Goal: Use online tool/utility: Use online tool/utility

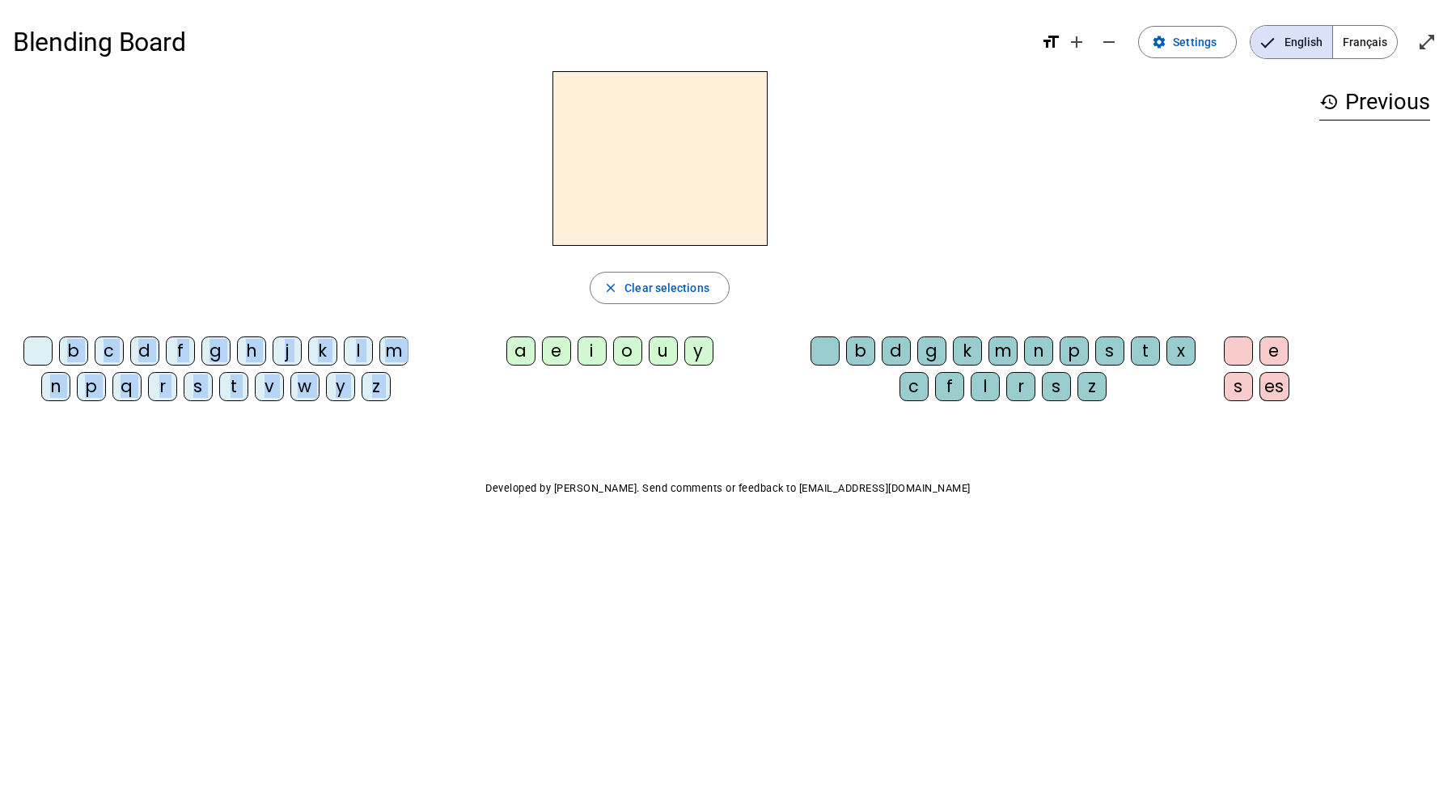
drag, startPoint x: 515, startPoint y: 355, endPoint x: 628, endPoint y: 223, distance: 173.8
click at [628, 223] on div "close Clear selections b c d f g h j k l m n p q r s t v w y z a e i o u y b d …" at bounding box center [659, 243] width 1294 height 343
click at [519, 351] on div "a" at bounding box center [521, 351] width 29 height 29
click at [521, 350] on div "a" at bounding box center [521, 351] width 29 height 29
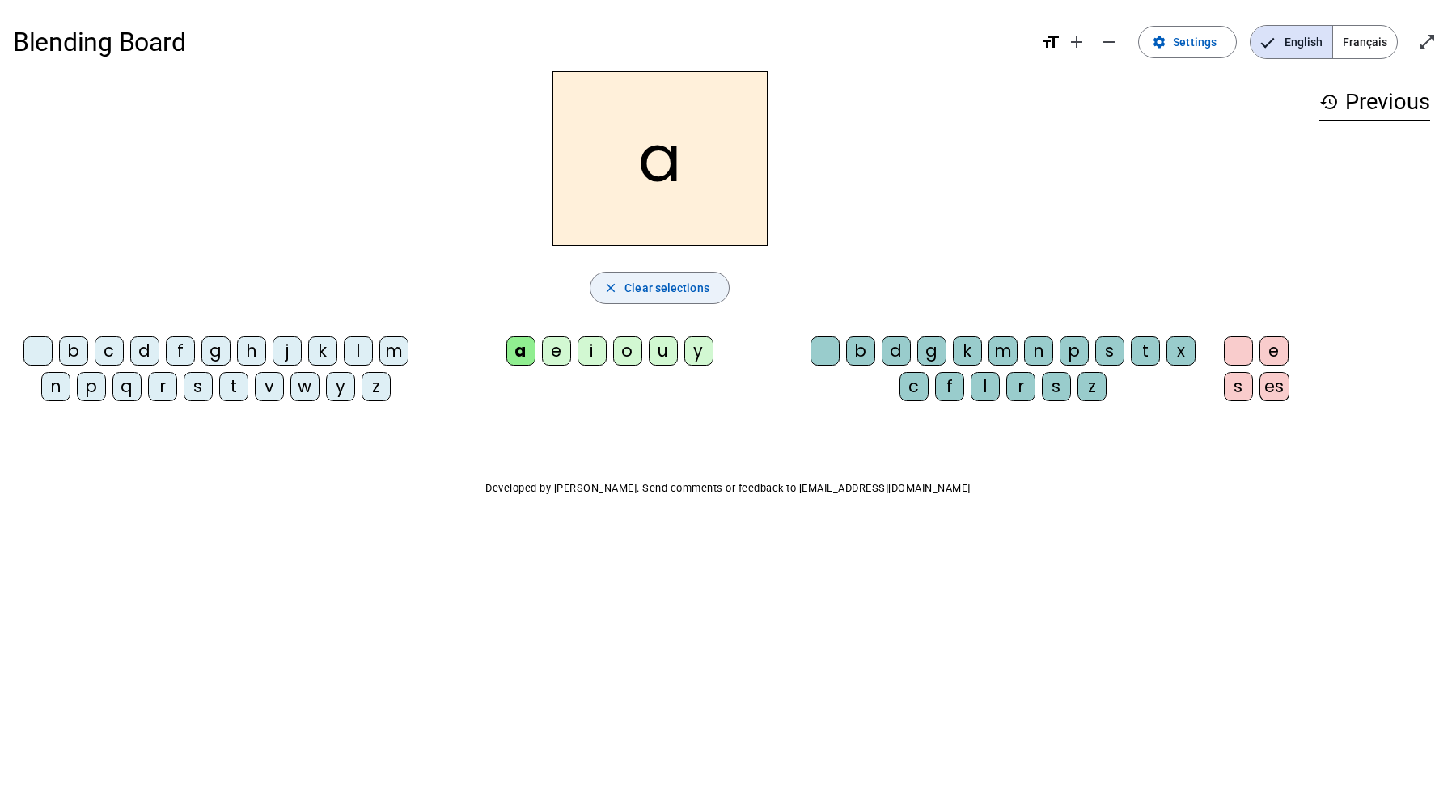
click at [667, 285] on span "Clear selections" at bounding box center [667, 288] width 85 height 20
click at [394, 353] on div "m" at bounding box center [394, 351] width 29 height 29
click at [525, 346] on div "a" at bounding box center [521, 351] width 29 height 29
click at [353, 351] on div "l" at bounding box center [358, 351] width 29 height 29
click at [645, 291] on span "Clear selections" at bounding box center [667, 288] width 85 height 20
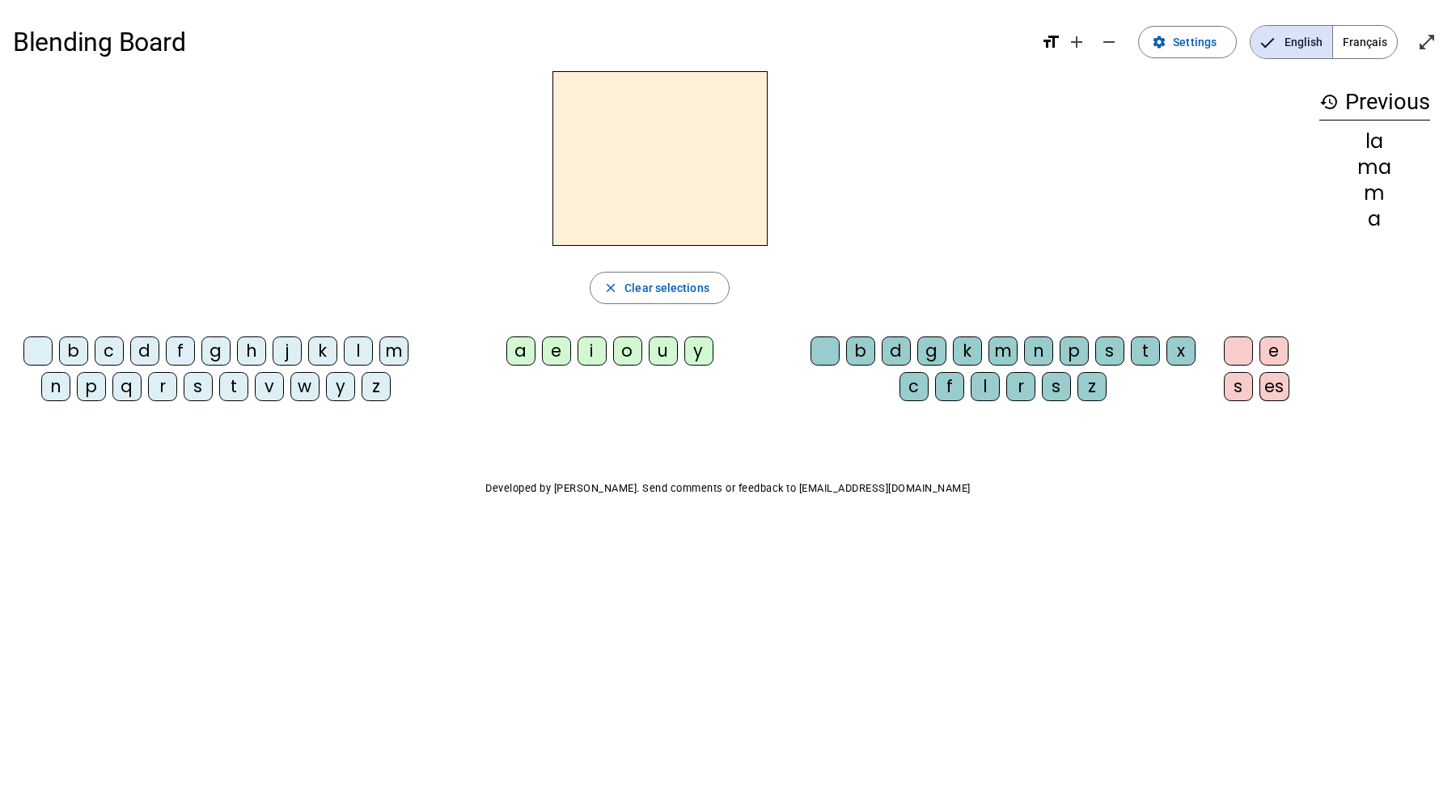
click at [393, 351] on div "m" at bounding box center [394, 351] width 29 height 29
click at [520, 346] on div "a" at bounding box center [521, 351] width 29 height 29
click at [360, 348] on div "l" at bounding box center [358, 351] width 29 height 29
click at [1084, 40] on mat-icon "add" at bounding box center [1077, 42] width 20 height 20
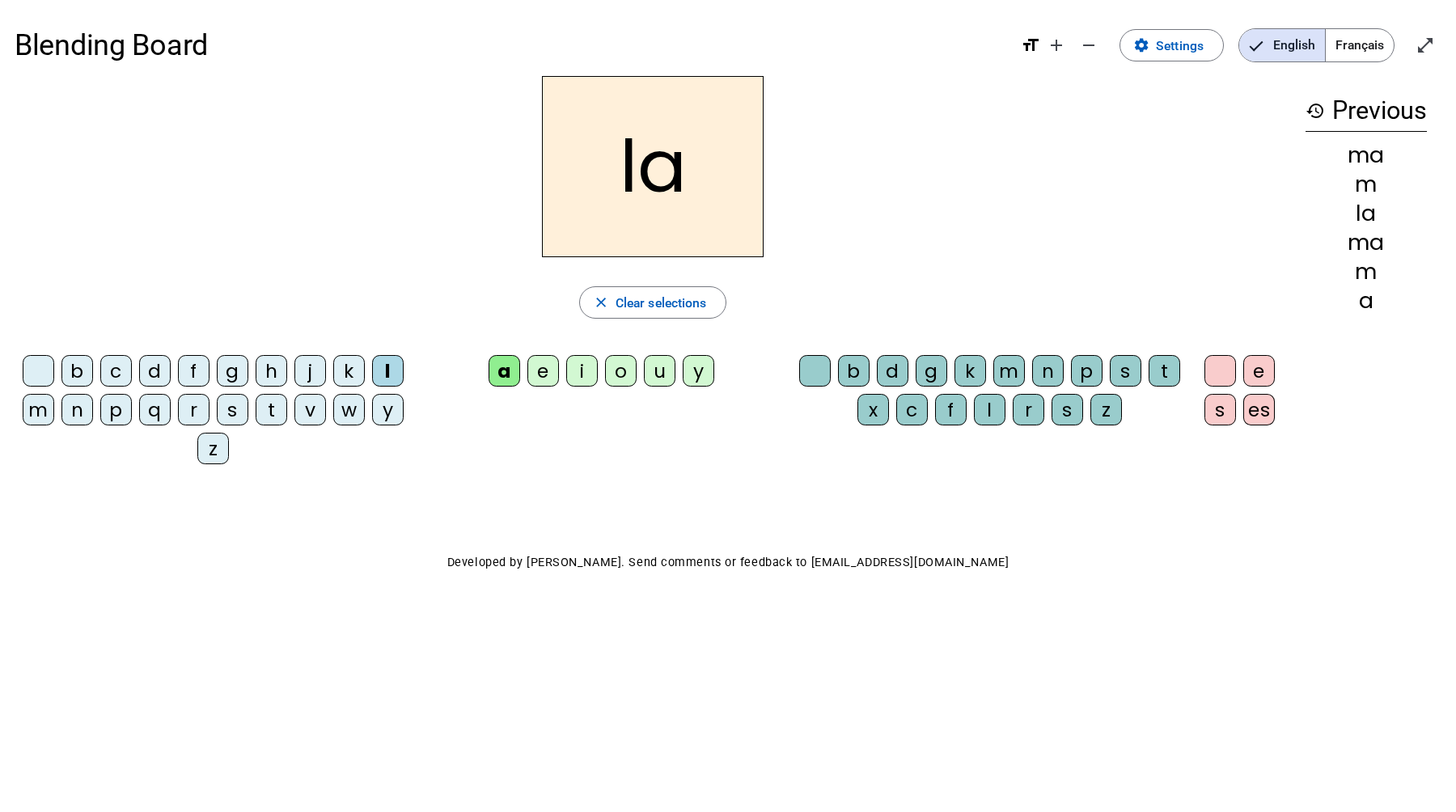
click at [391, 377] on div "l" at bounding box center [387, 370] width 32 height 32
click at [618, 313] on span "Clear selections" at bounding box center [661, 302] width 91 height 22
click at [1340, 46] on span "Français" at bounding box center [1359, 45] width 68 height 32
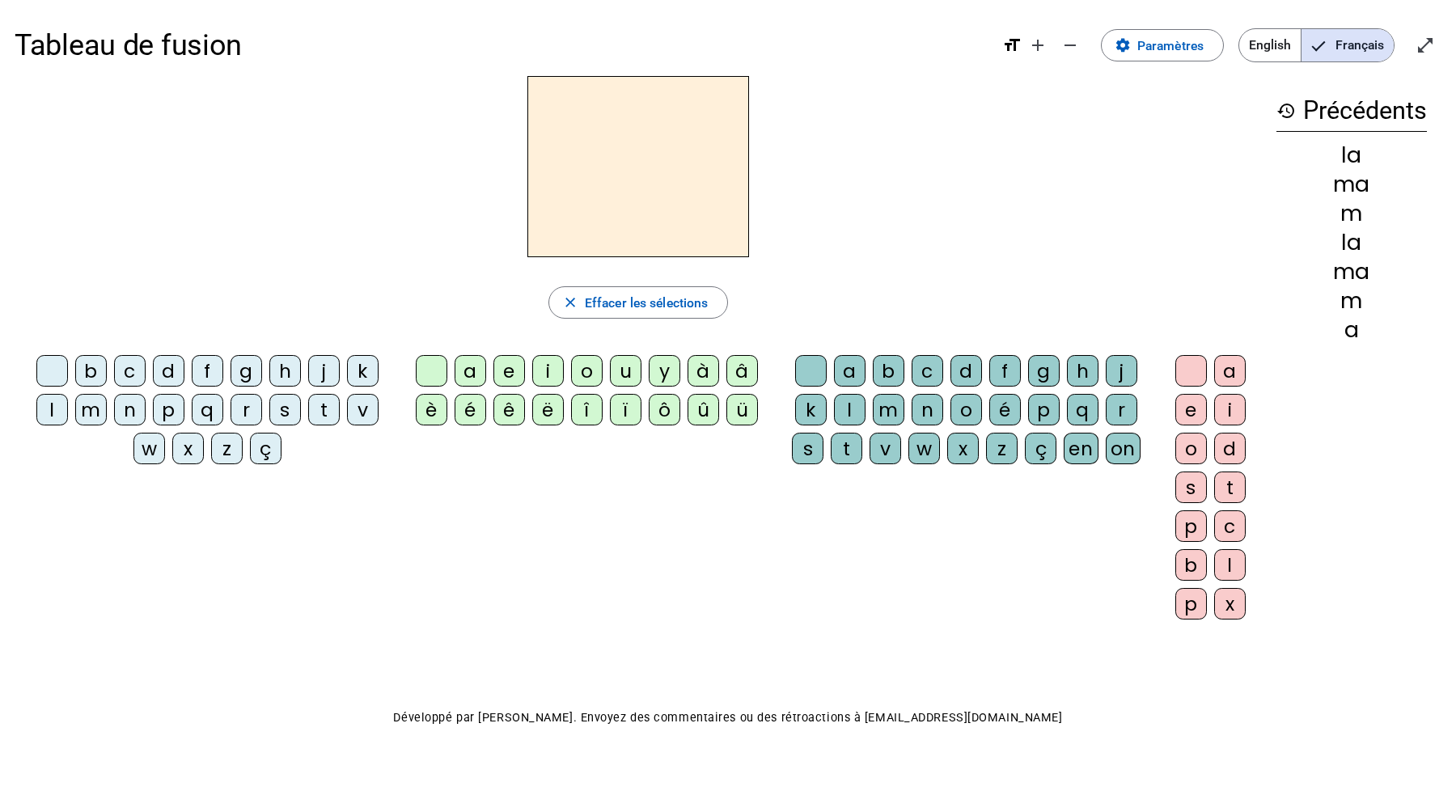
click at [95, 411] on div "m" at bounding box center [90, 409] width 32 height 32
click at [470, 364] on div "a" at bounding box center [470, 370] width 32 height 32
click at [50, 406] on div "l" at bounding box center [51, 409] width 32 height 32
click at [97, 413] on div "m" at bounding box center [90, 409] width 32 height 32
click at [468, 366] on div "a" at bounding box center [470, 370] width 32 height 32
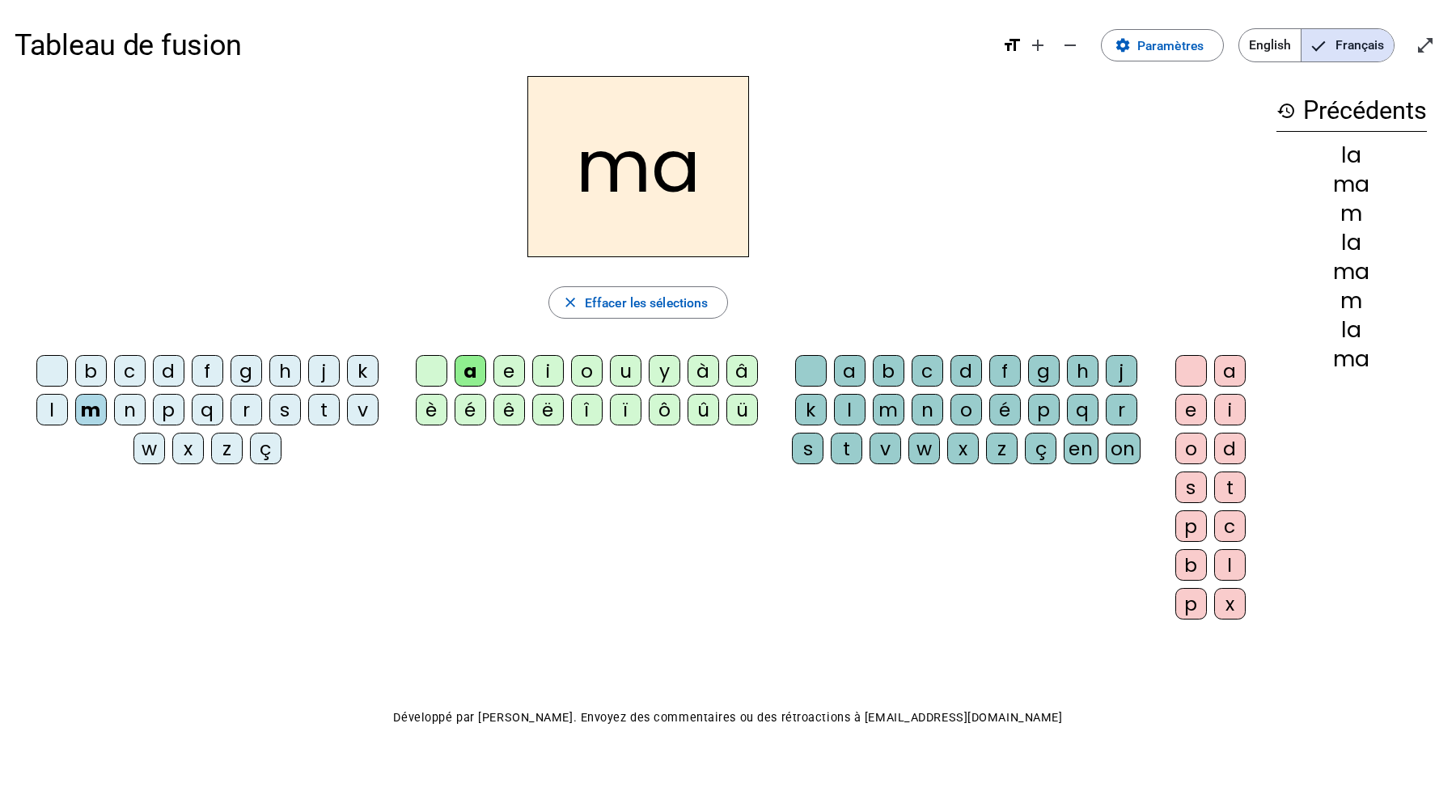
click at [851, 417] on div "l" at bounding box center [849, 409] width 32 height 32
click at [362, 373] on div "k" at bounding box center [362, 370] width 32 height 32
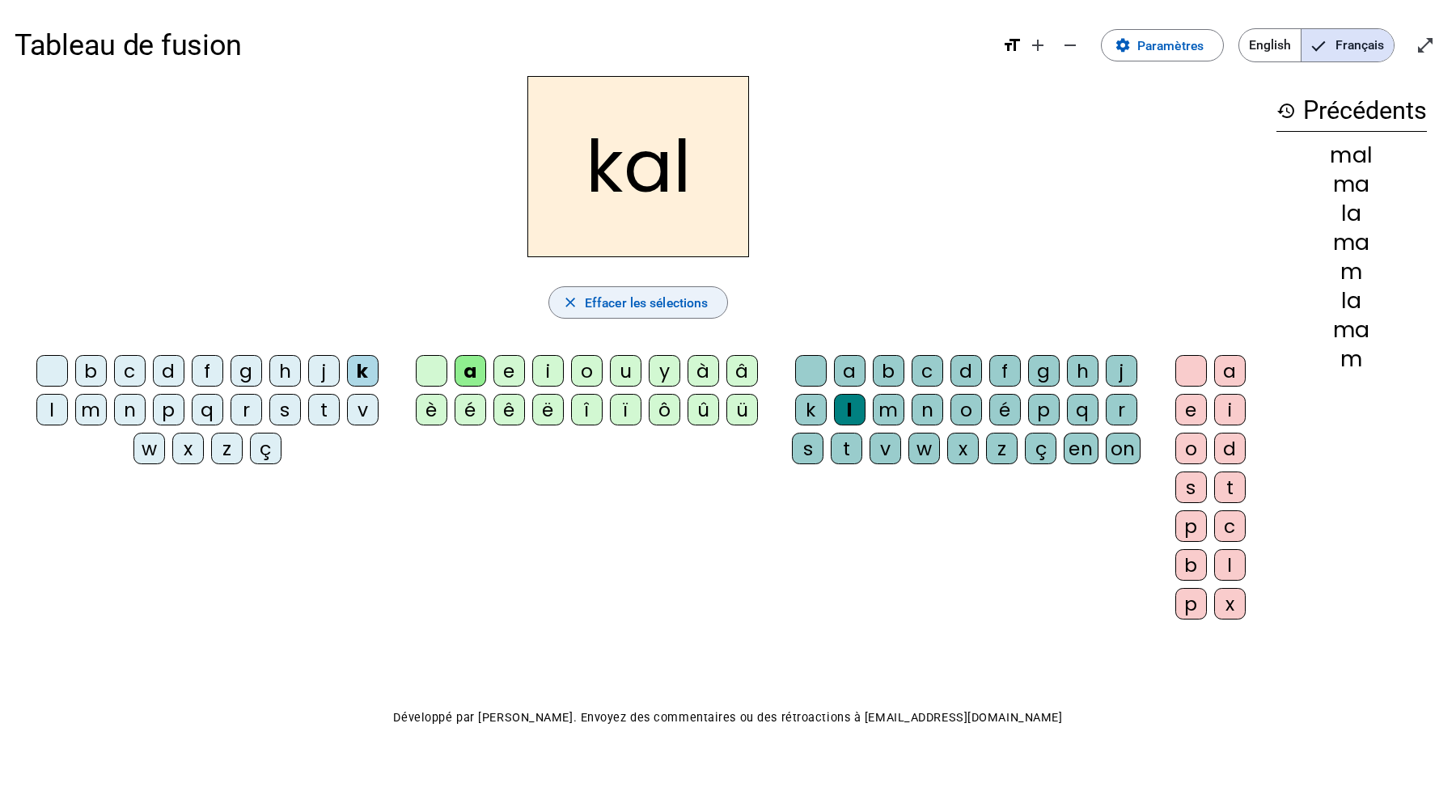
click at [605, 307] on span "Effacer les sélections" at bounding box center [646, 302] width 123 height 22
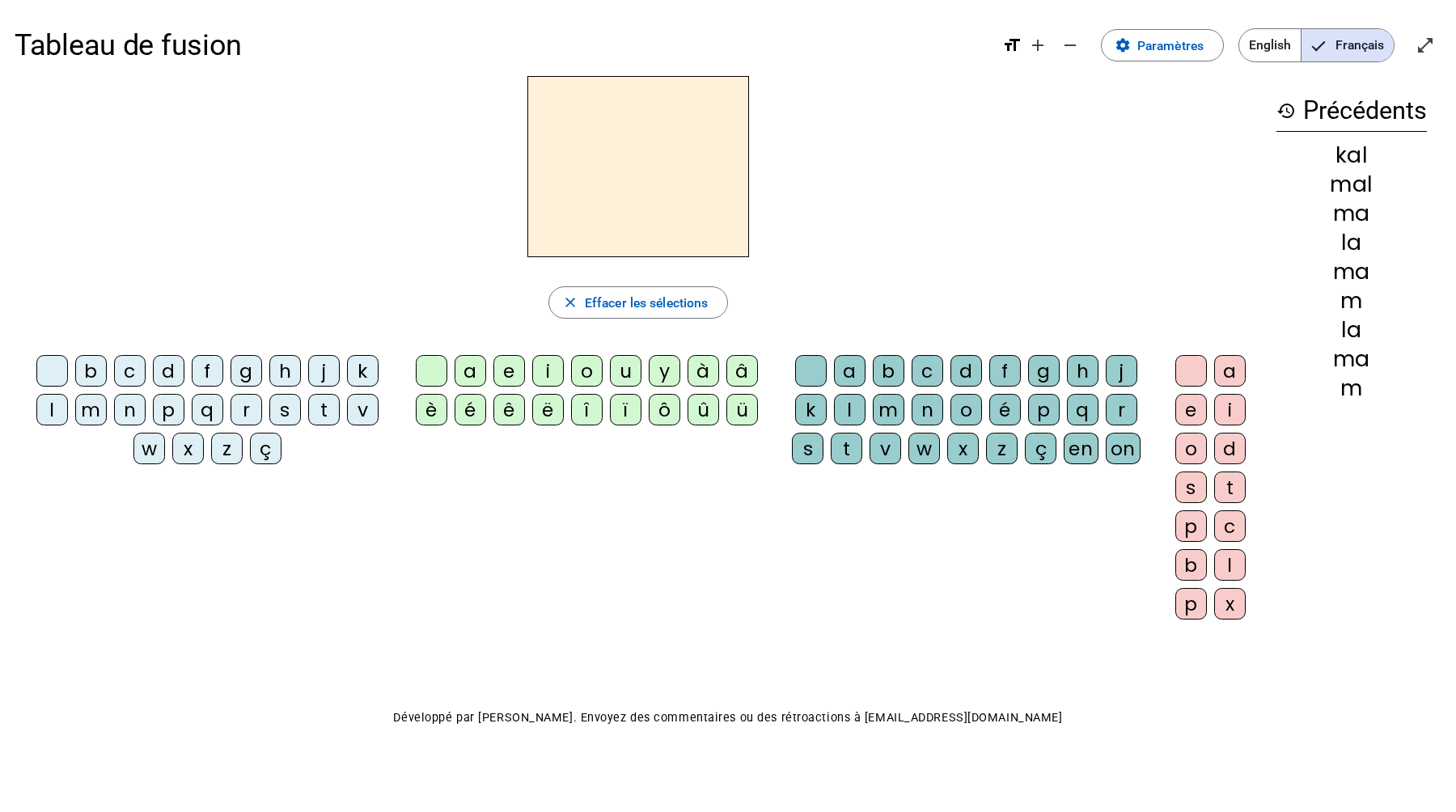
click at [362, 367] on div "k" at bounding box center [362, 370] width 32 height 32
click at [467, 370] on div "a" at bounding box center [470, 370] width 32 height 32
click at [853, 407] on div "l" at bounding box center [849, 409] width 32 height 32
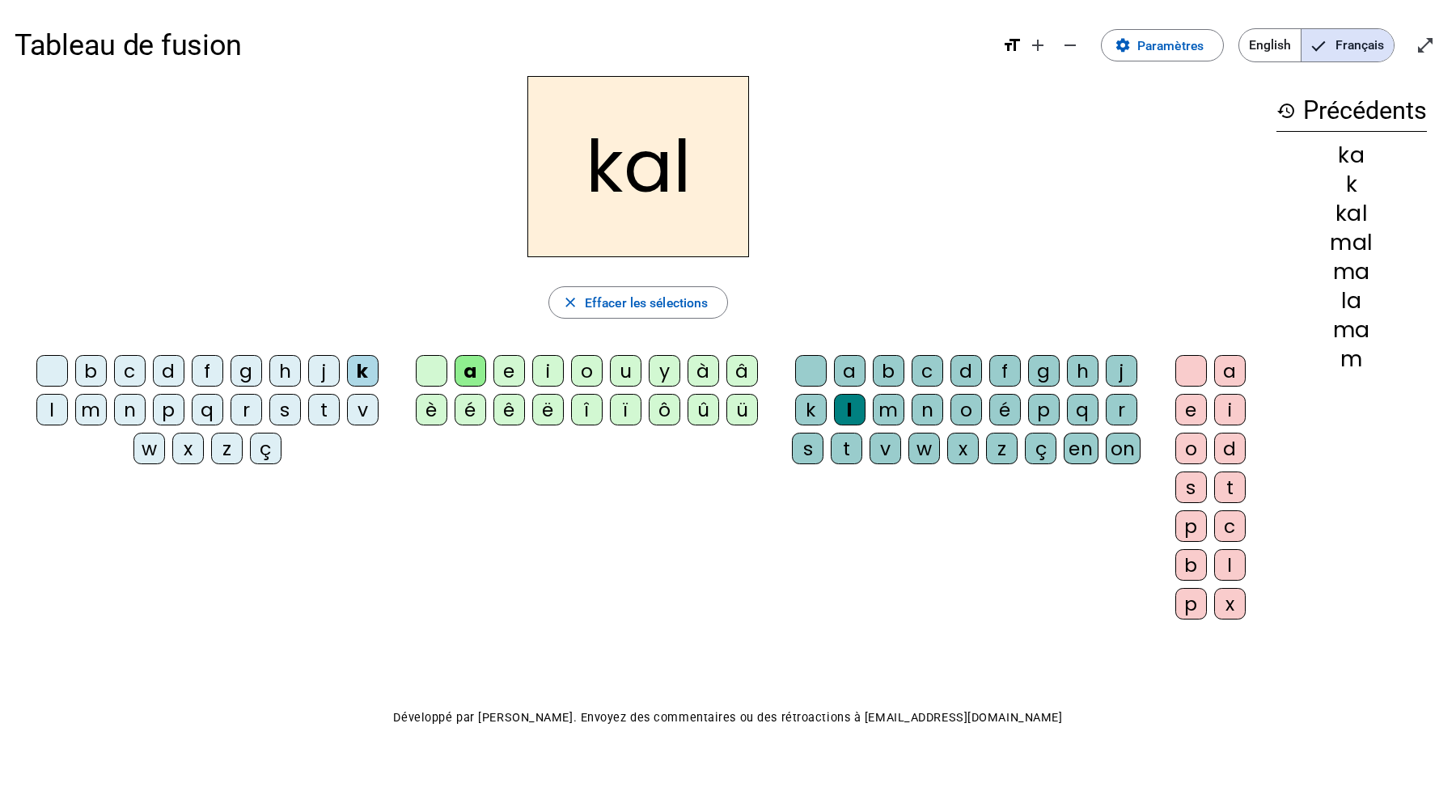
click at [1235, 369] on div "a" at bounding box center [1229, 370] width 32 height 32
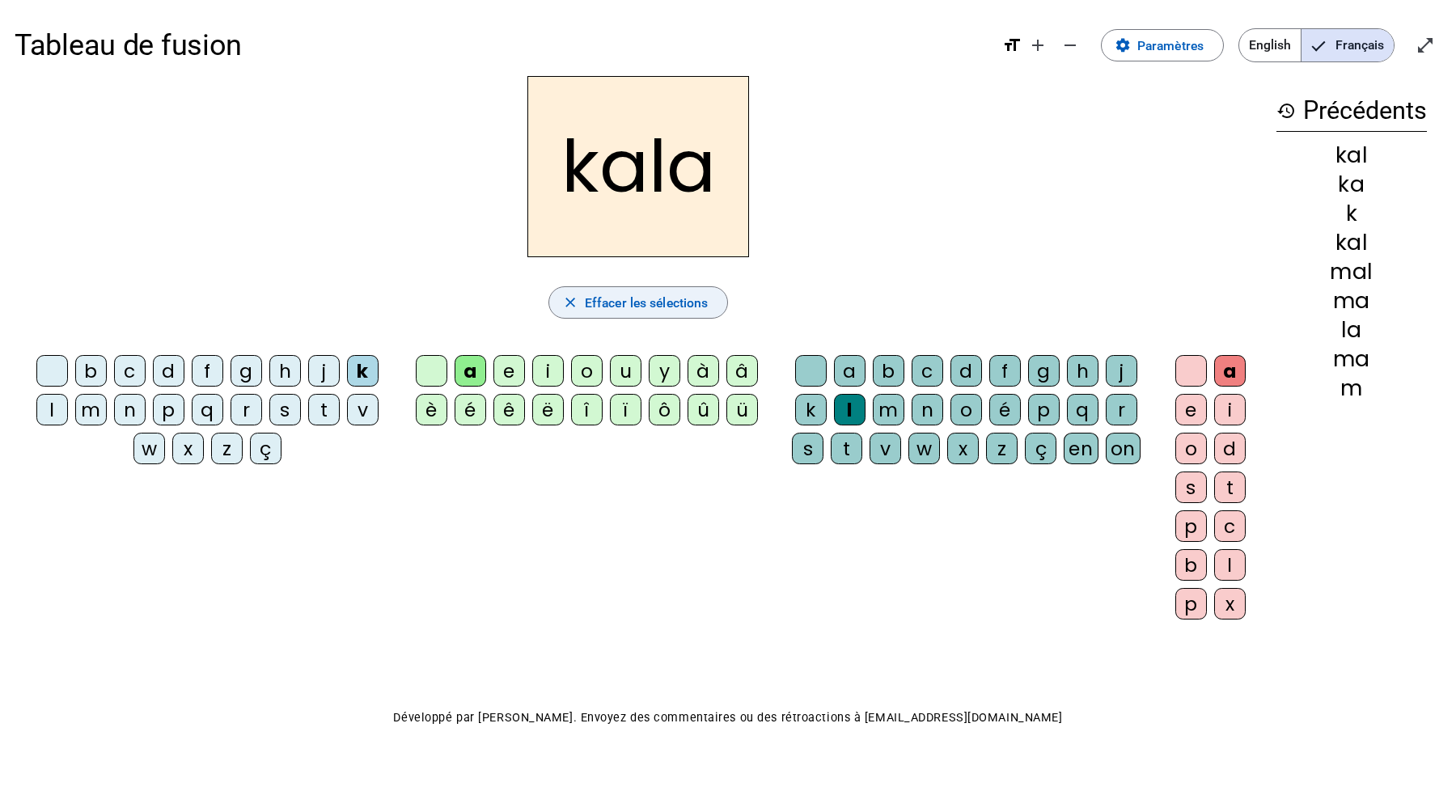
click at [618, 318] on span "button" at bounding box center [638, 302] width 179 height 39
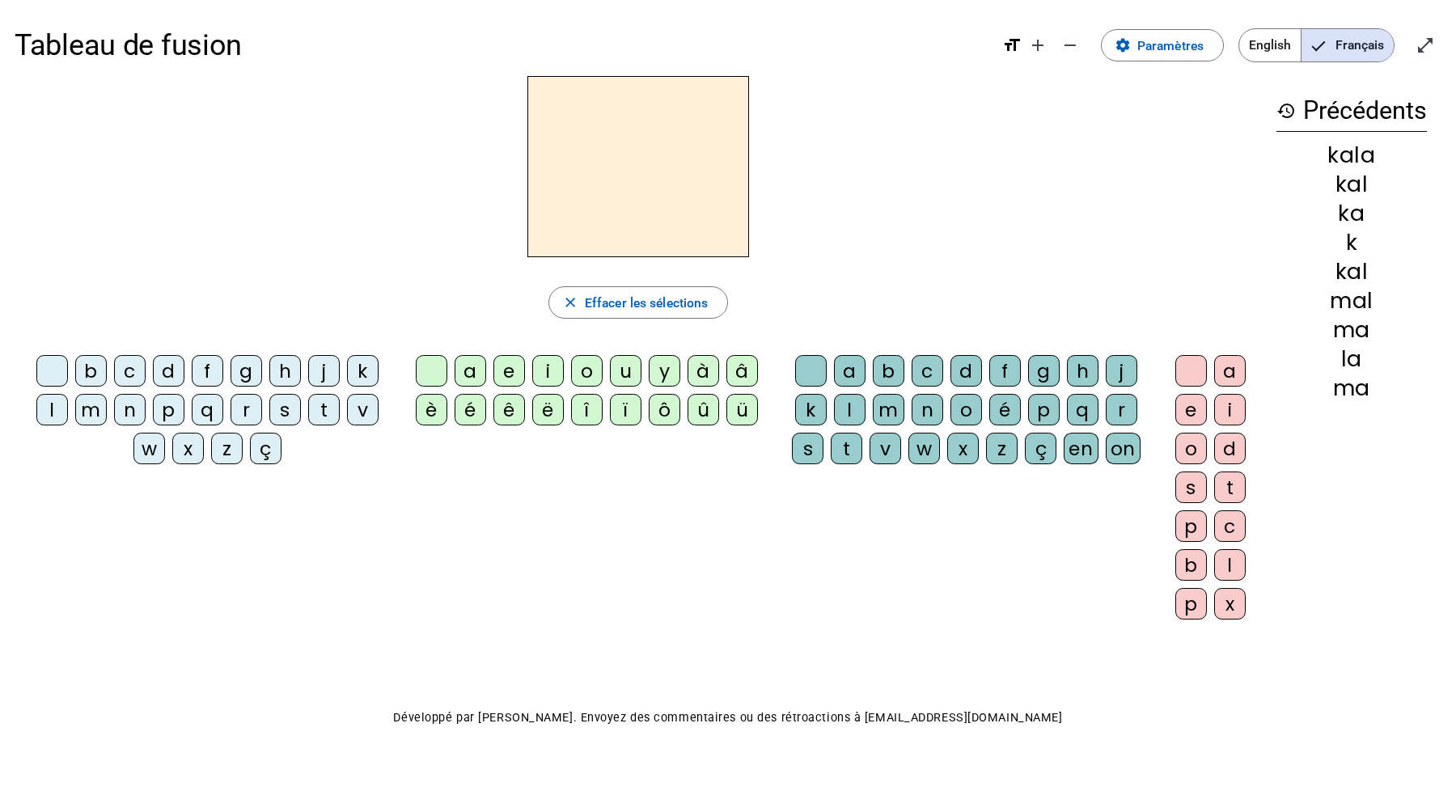
click at [357, 371] on div "k" at bounding box center [362, 370] width 32 height 32
click at [590, 370] on div "o" at bounding box center [587, 370] width 32 height 32
click at [467, 374] on div "a" at bounding box center [470, 370] width 32 height 32
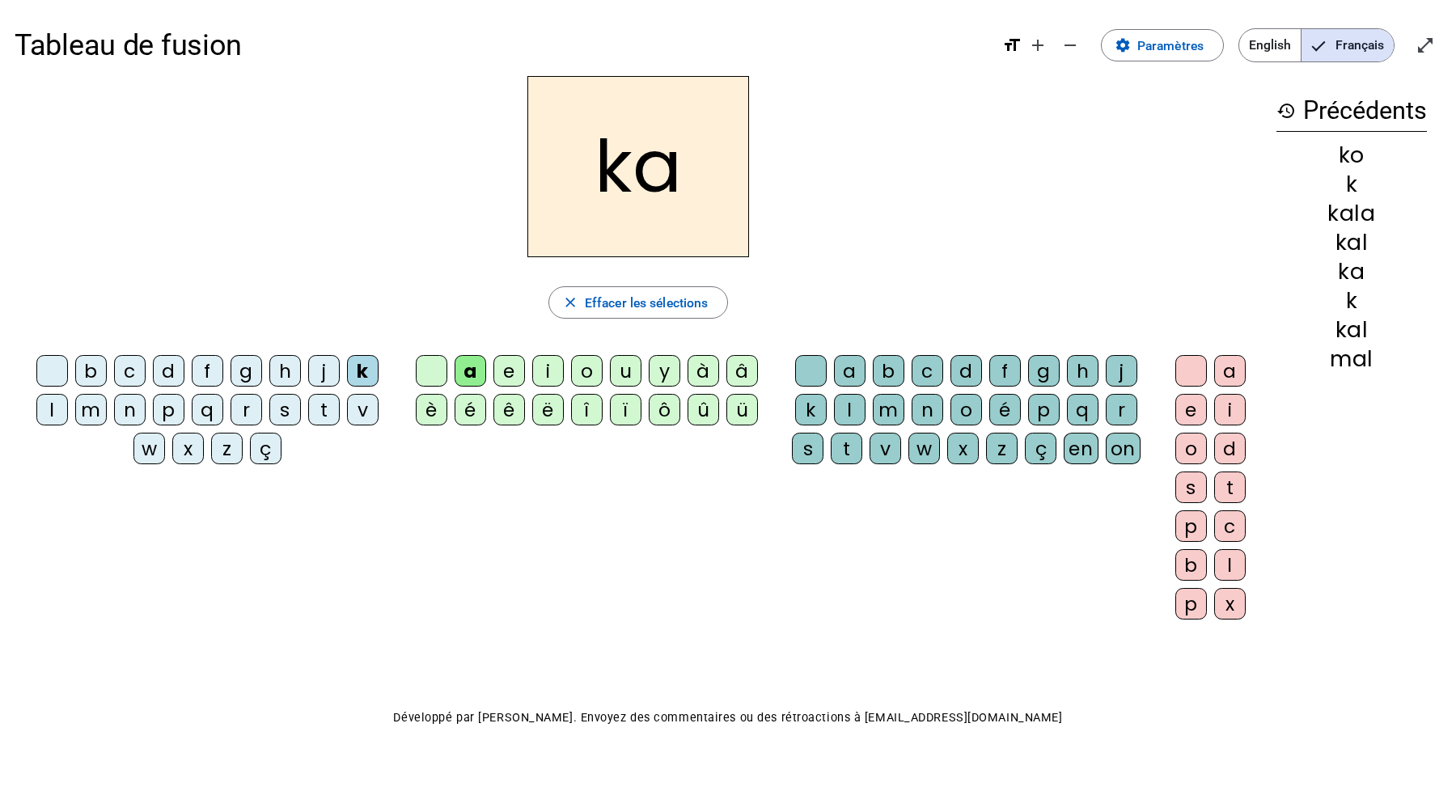
click at [588, 374] on div "o" at bounding box center [587, 370] width 32 height 32
click at [850, 374] on div "a" at bounding box center [849, 370] width 32 height 32
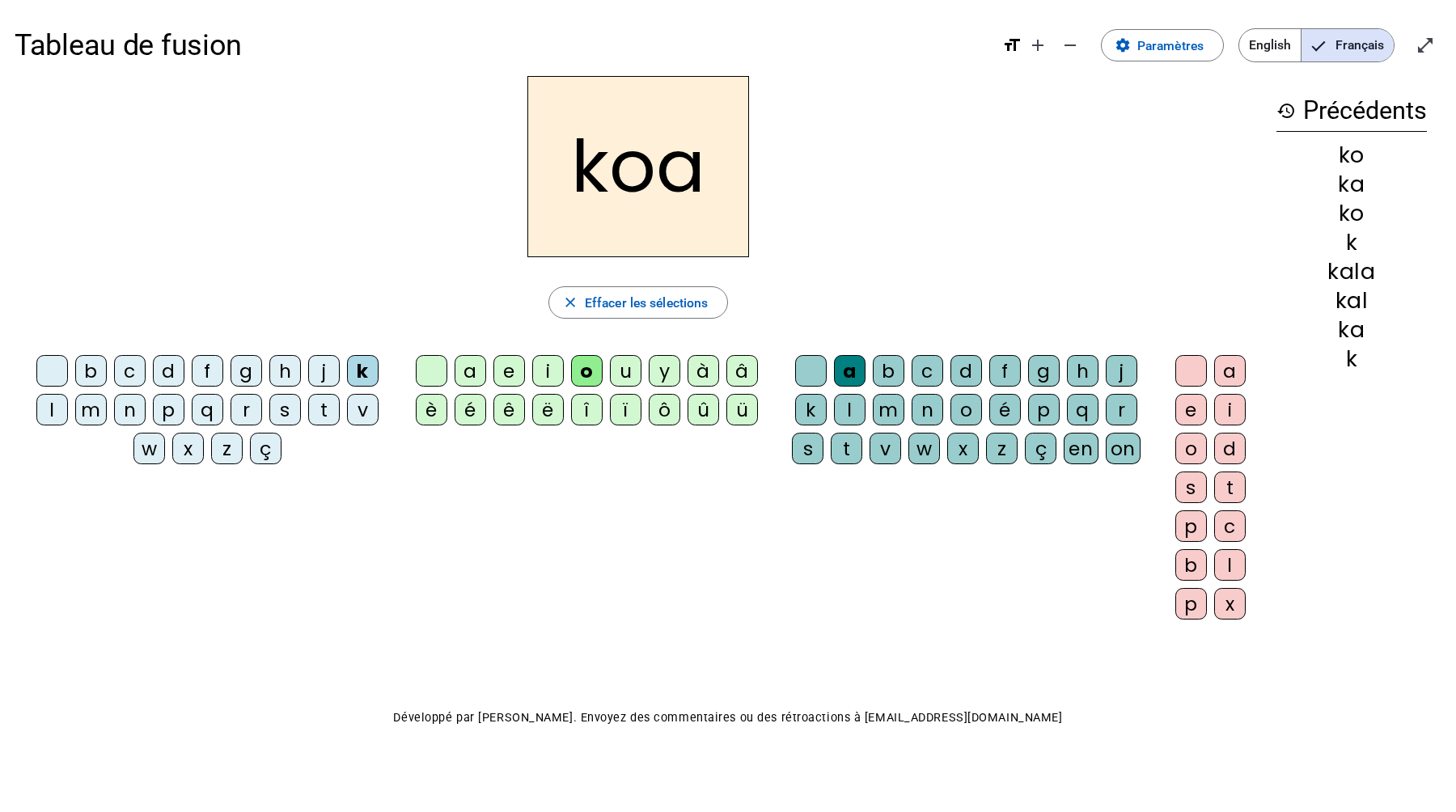
click at [1231, 562] on div "l" at bounding box center [1229, 564] width 32 height 32
click at [1226, 371] on div "a" at bounding box center [1229, 370] width 32 height 32
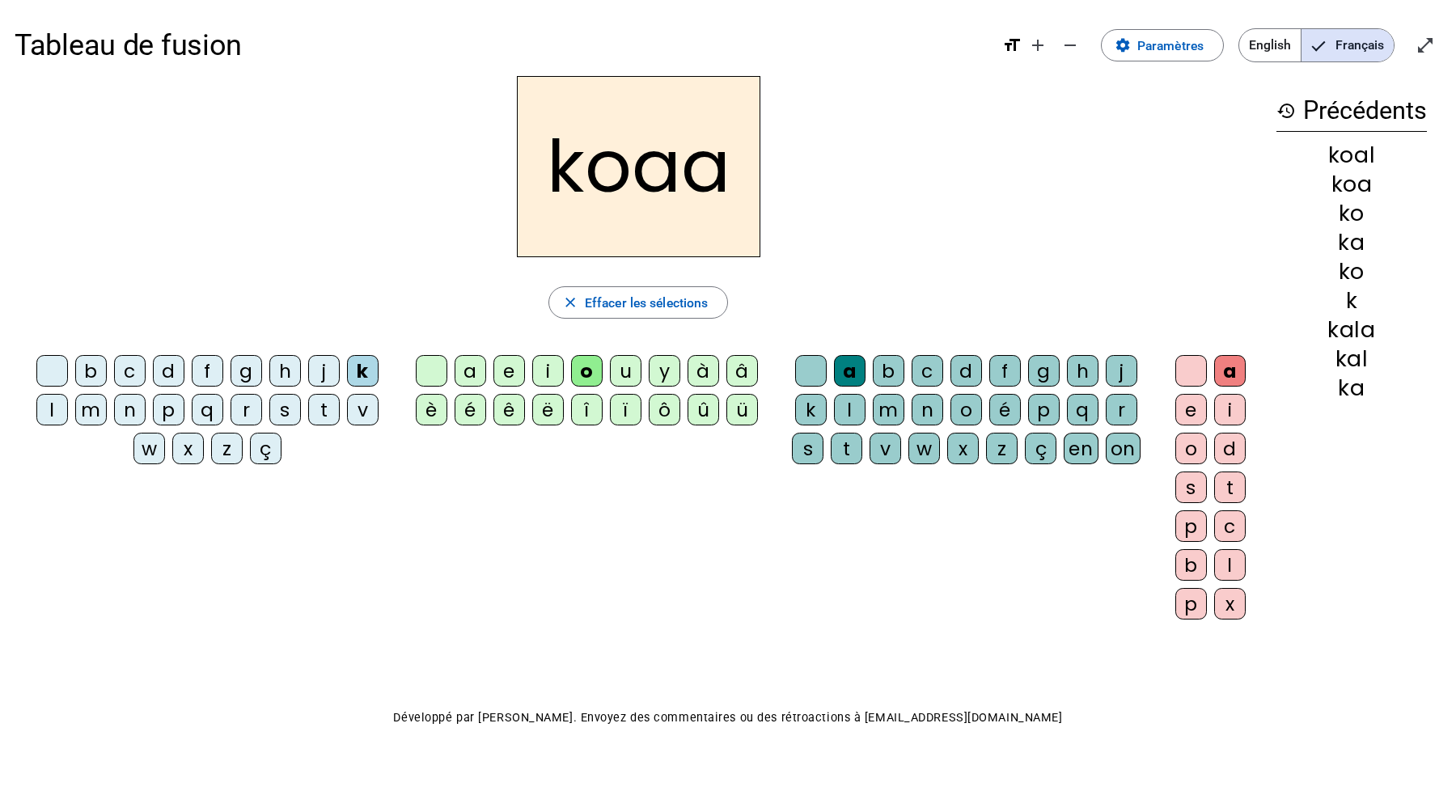
click at [1229, 556] on div "l" at bounding box center [1229, 564] width 32 height 32
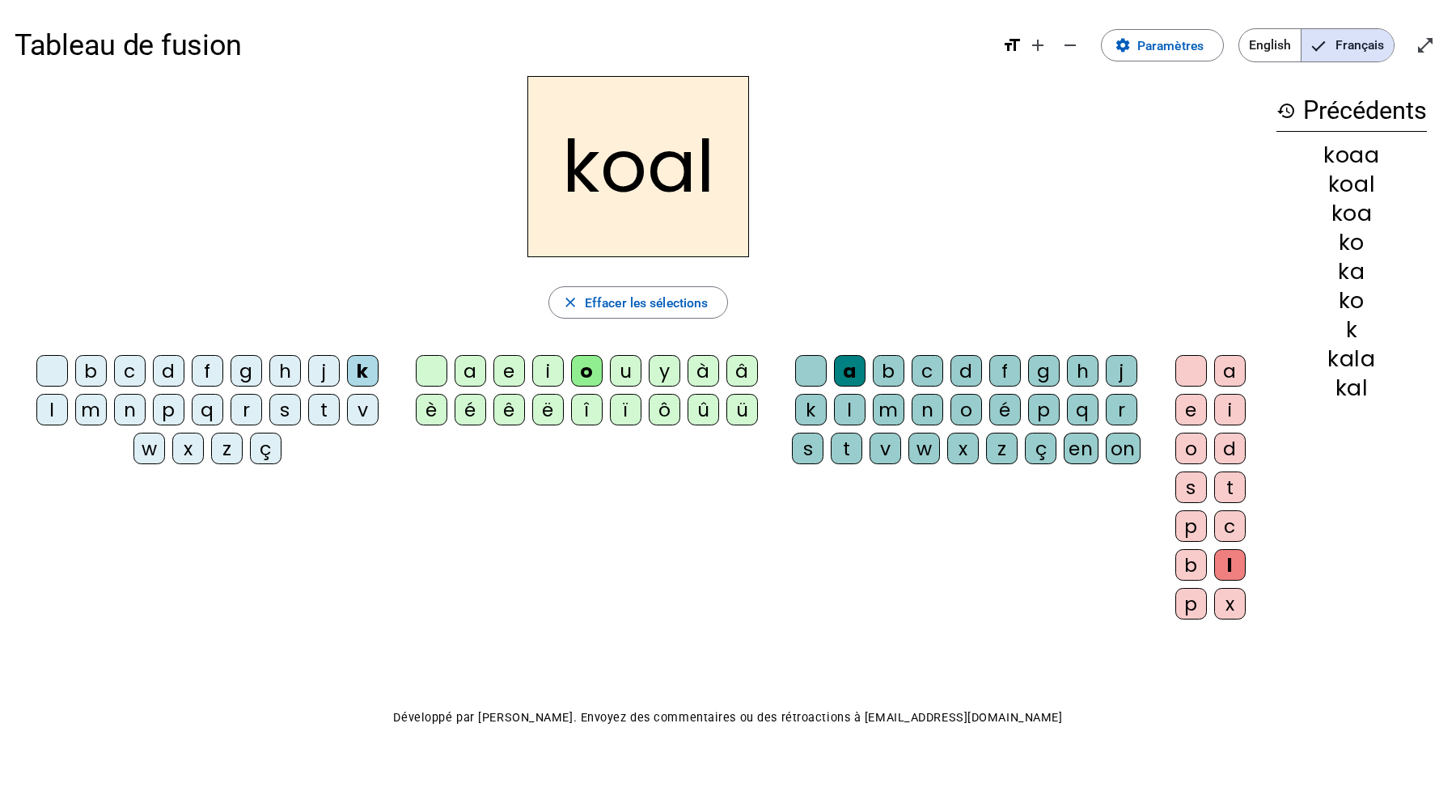
click at [1172, 234] on div "koal" at bounding box center [638, 166] width 1247 height 181
click at [859, 260] on div "koal close Effacer les sélections b c d f g h j k l m n p q r s t v w x z ç a e…" at bounding box center [638, 355] width 1247 height 558
click at [697, 302] on span "Effacer les sélections" at bounding box center [646, 302] width 123 height 22
